Goal: Check status: Check status

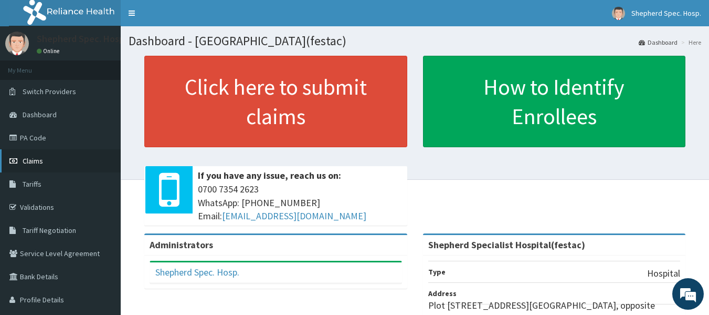
click at [18, 163] on icon at bounding box center [14, 160] width 11 height 7
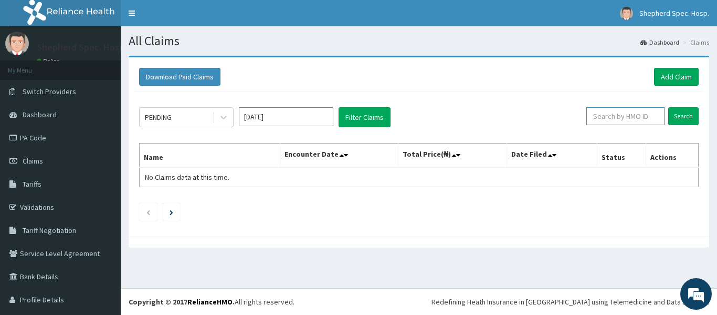
click at [620, 116] on input "text" at bounding box center [626, 116] width 78 height 18
paste input "URI/10218/B"
type input "URI/10218/B"
click at [687, 111] on input "Search" at bounding box center [684, 116] width 30 height 18
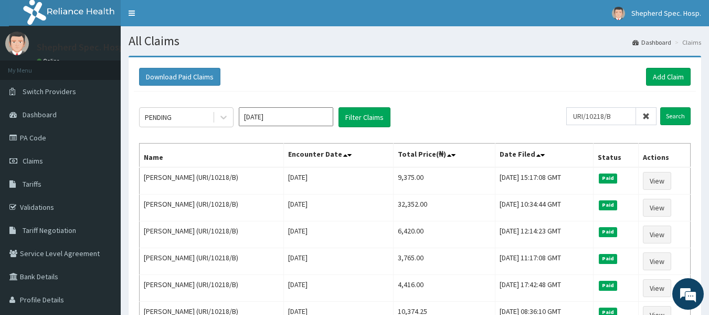
click at [648, 120] on icon at bounding box center [646, 115] width 7 height 7
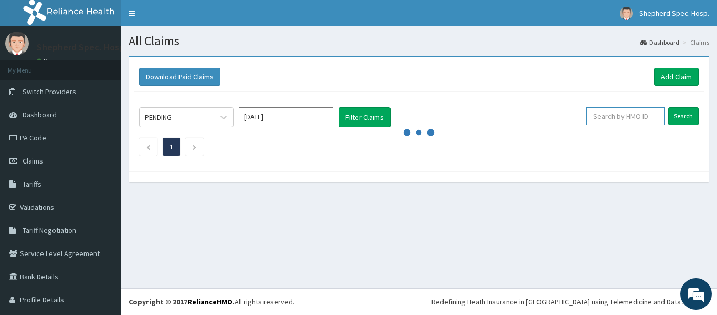
click at [633, 116] on input "text" at bounding box center [626, 116] width 78 height 18
paste input "SKN/10193/A"
type input "SKN/10193/A"
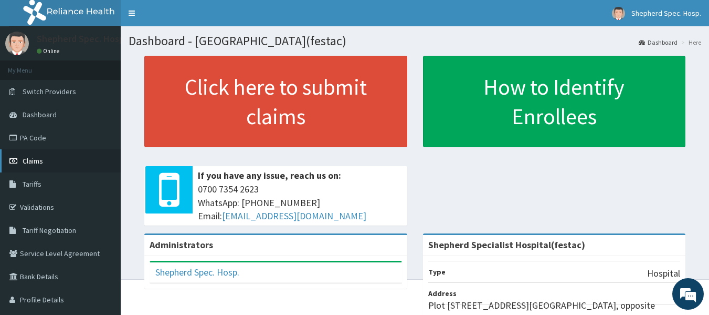
click at [74, 165] on link "Claims" at bounding box center [60, 160] width 121 height 23
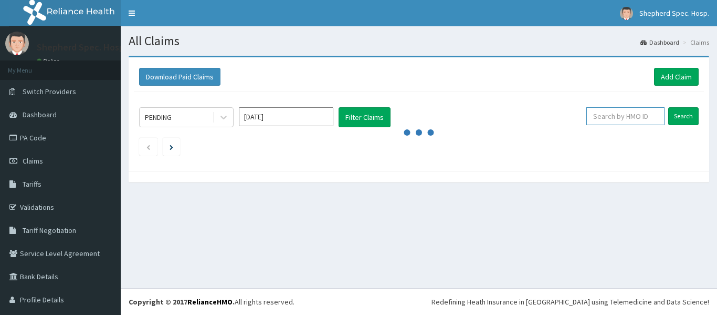
click at [637, 110] on input "text" at bounding box center [626, 116] width 78 height 18
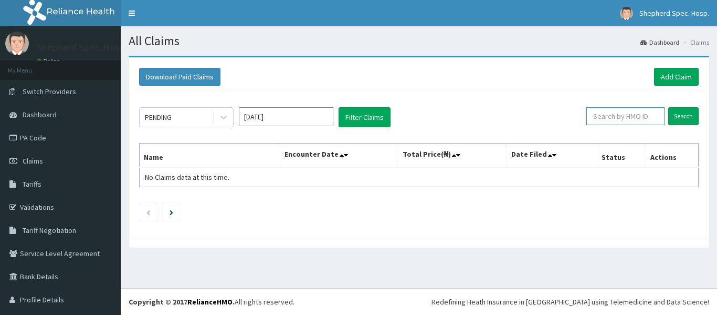
paste input "SKN/10193/A"
type input "SKN/10193/A"
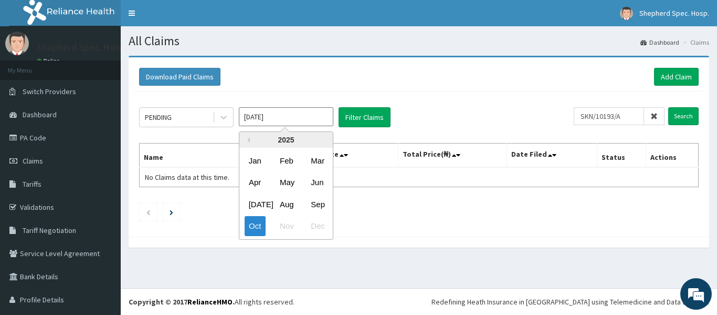
click at [313, 115] on input "Oct 2025" at bounding box center [286, 116] width 95 height 19
click at [260, 227] on div "Oct" at bounding box center [255, 225] width 21 height 19
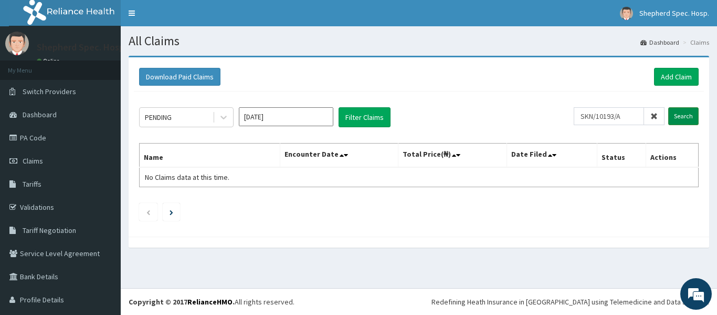
click at [672, 111] on input "Search" at bounding box center [684, 116] width 30 height 18
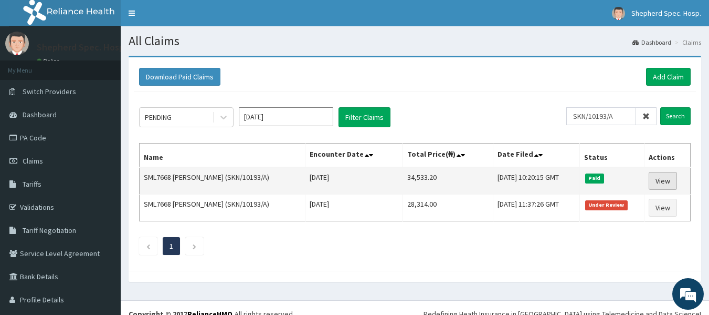
click at [661, 179] on link "View" at bounding box center [663, 181] width 28 height 18
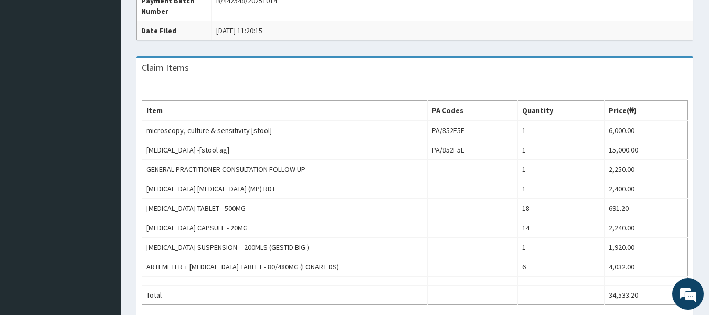
scroll to position [357, 0]
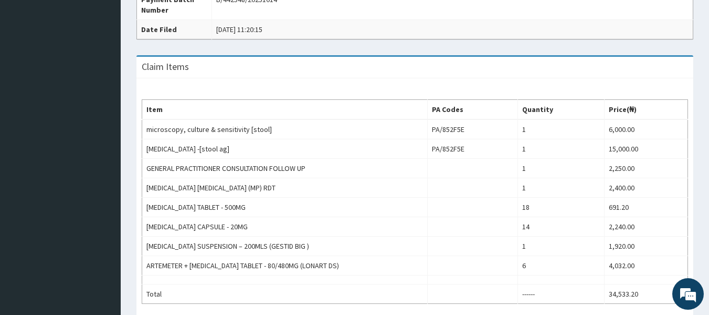
click at [321, 76] on div "Claim Items" at bounding box center [415, 68] width 557 height 22
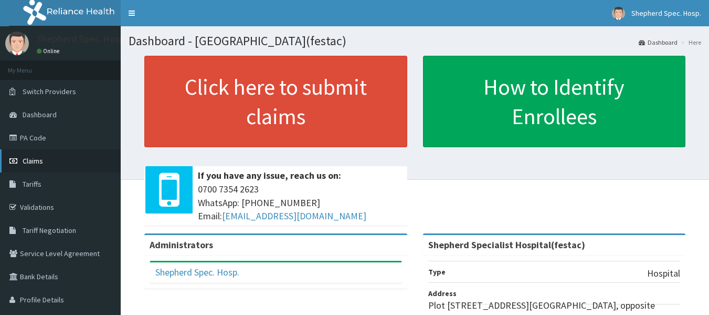
click at [86, 160] on link "Claims" at bounding box center [60, 160] width 121 height 23
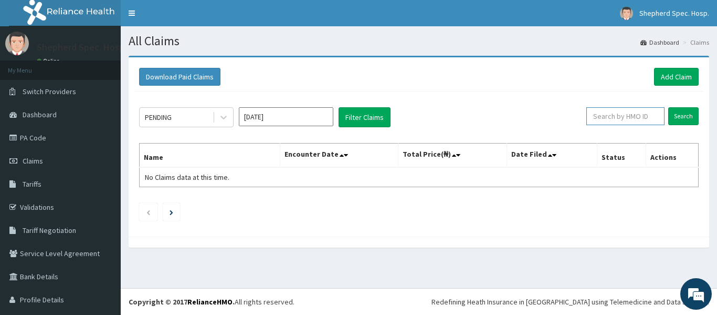
click at [614, 119] on input "text" at bounding box center [626, 116] width 78 height 18
paste input "PEP/10412/A"
type input "PEP/10412/A"
click at [674, 117] on input "Search" at bounding box center [684, 116] width 30 height 18
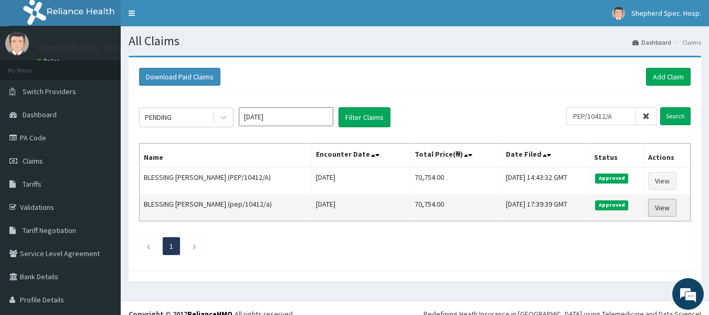
click at [655, 208] on link "View" at bounding box center [663, 208] width 28 height 18
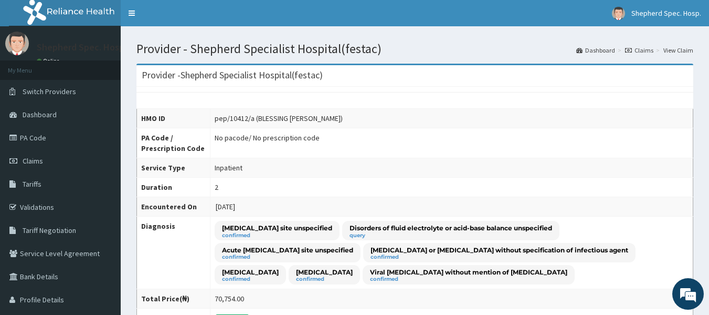
click at [628, 219] on td "Peptic ulcer site unspecified confirmed Disorders of fluid electrolyte or acid-…" at bounding box center [451, 252] width 483 height 72
click at [642, 50] on link "Claims" at bounding box center [639, 50] width 28 height 9
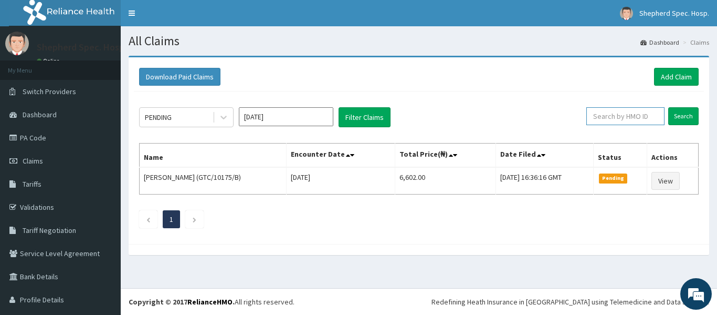
click at [604, 118] on input "text" at bounding box center [626, 116] width 78 height 18
paste input "NUO/10013/A"
type input "NUO/10013/A"
click at [677, 113] on input "Search" at bounding box center [684, 116] width 30 height 18
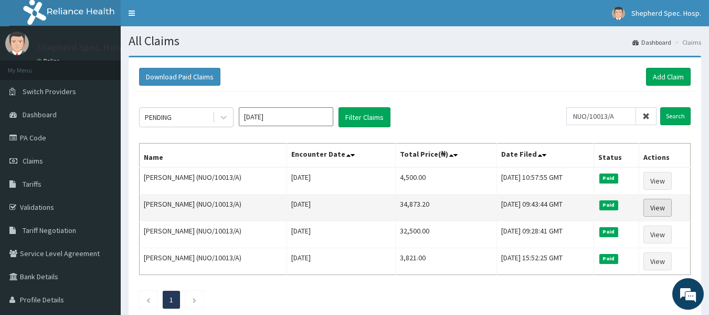
click at [662, 205] on link "View" at bounding box center [658, 208] width 28 height 18
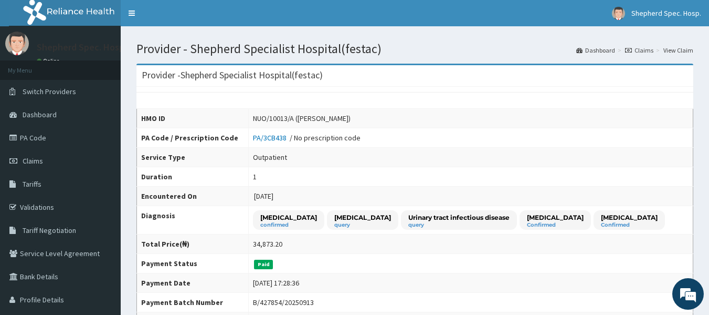
click at [678, 211] on td "[MEDICAL_DATA] confirmed [MEDICAL_DATA] query Urinary tract [MEDICAL_DATA] quer…" at bounding box center [471, 220] width 445 height 28
click at [645, 47] on link "Claims" at bounding box center [639, 50] width 28 height 9
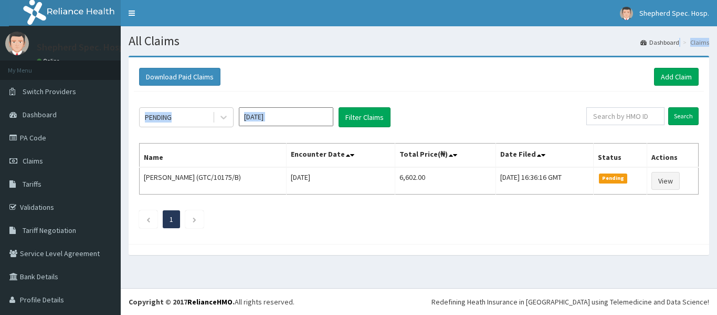
click at [617, 117] on div "All Claims Dashboard Claims Download Paid Claims Add Claim × Note you can only …" at bounding box center [419, 157] width 597 height 262
click at [617, 117] on input "text" at bounding box center [626, 116] width 78 height 18
paste input "NUO/10013/A"
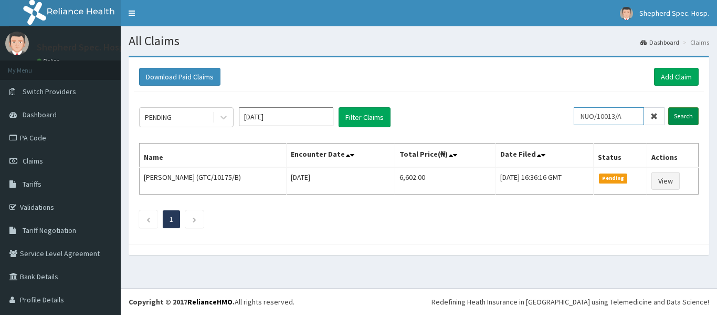
type input "NUO/10013/A"
click at [684, 112] on input "Search" at bounding box center [684, 116] width 30 height 18
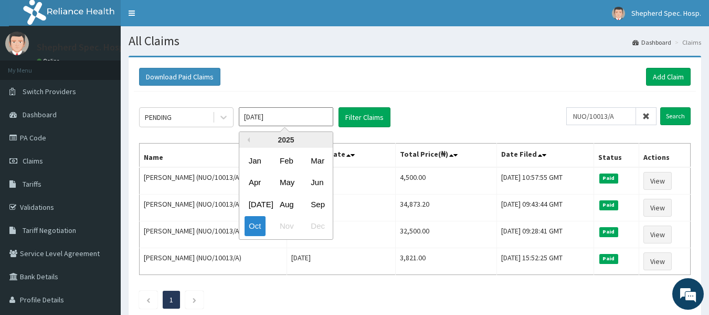
click at [278, 113] on input "Oct 2025" at bounding box center [286, 116] width 95 height 19
click at [252, 227] on div "Oct" at bounding box center [255, 225] width 21 height 19
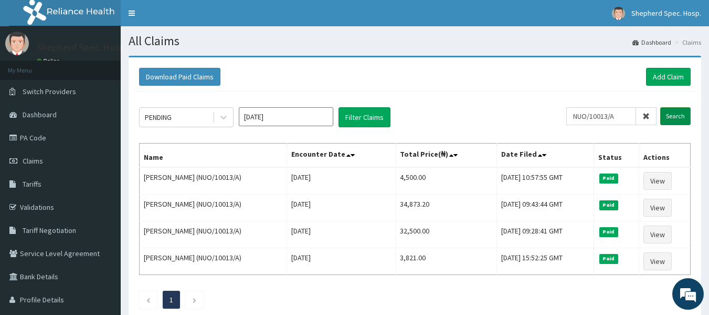
click at [686, 112] on input "Search" at bounding box center [676, 116] width 30 height 18
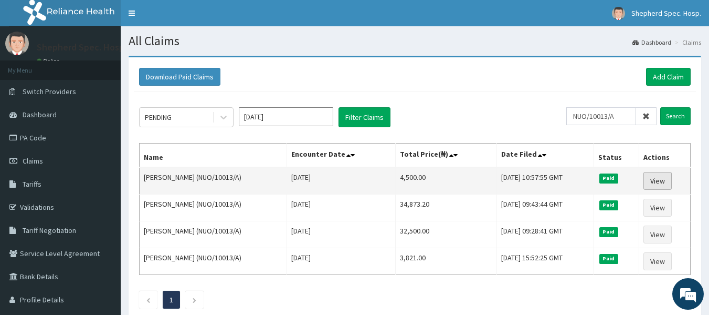
click at [664, 178] on link "View" at bounding box center [658, 181] width 28 height 18
